Goal: Task Accomplishment & Management: Manage account settings

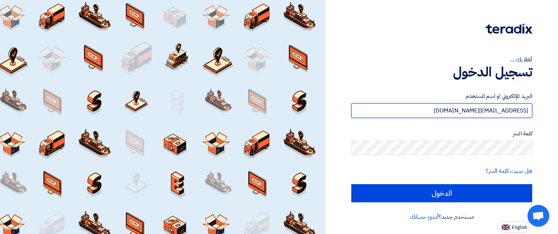
click at [424, 105] on input "[EMAIL_ADDRESS][DOMAIN_NAME]" at bounding box center [441, 110] width 181 height 15
type input "[EMAIL_ADDRESS][DOMAIN_NAME]"
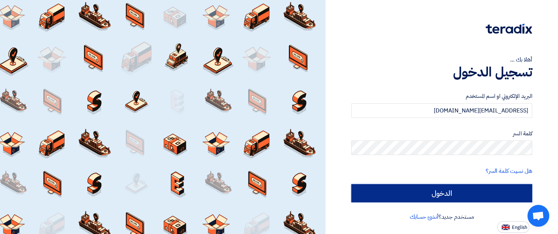
click at [449, 199] on input "الدخول" at bounding box center [441, 193] width 181 height 18
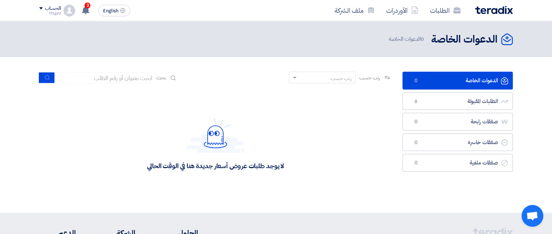
click at [57, 11] on div "Maged" at bounding box center [49, 13] width 21 height 4
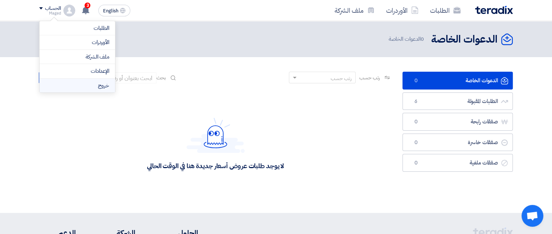
click at [88, 81] on li "خروج" at bounding box center [78, 85] width 76 height 14
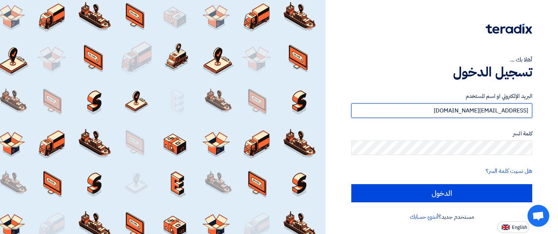
click at [384, 108] on input "[EMAIL_ADDRESS][DOMAIN_NAME]" at bounding box center [441, 110] width 181 height 15
type input "[EMAIL_ADDRESS][DOMAIN_NAME]"
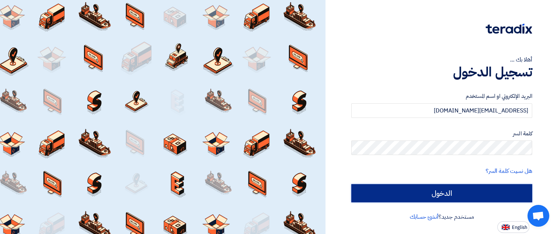
click at [448, 189] on input "الدخول" at bounding box center [441, 193] width 181 height 18
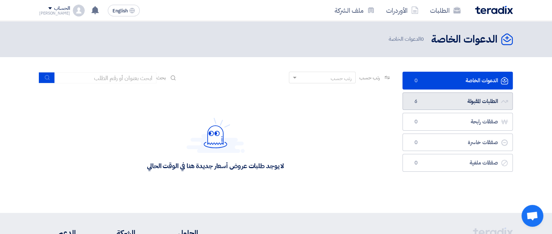
click at [426, 102] on link "الطلبات المقبولة الطلبات المقبولة 6" at bounding box center [458, 101] width 110 height 18
